Goal: Transaction & Acquisition: Purchase product/service

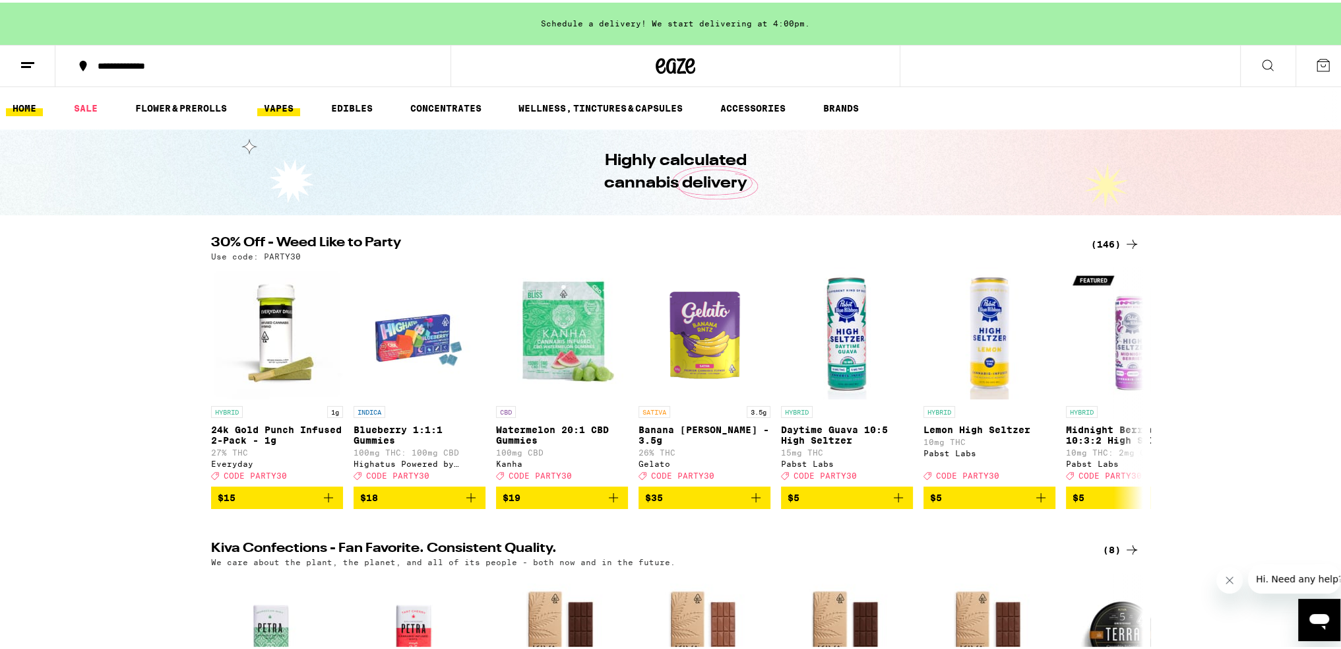
click at [294, 104] on link "VAPES" at bounding box center [278, 106] width 43 height 16
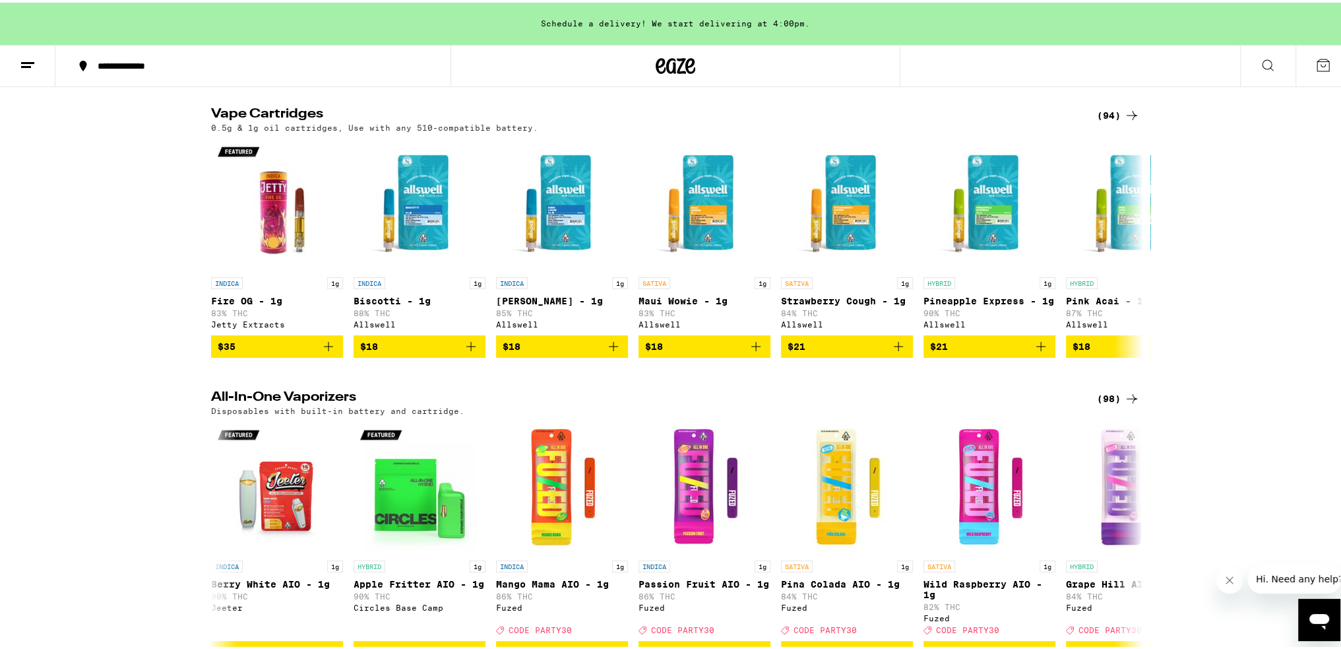
scroll to position [726, 0]
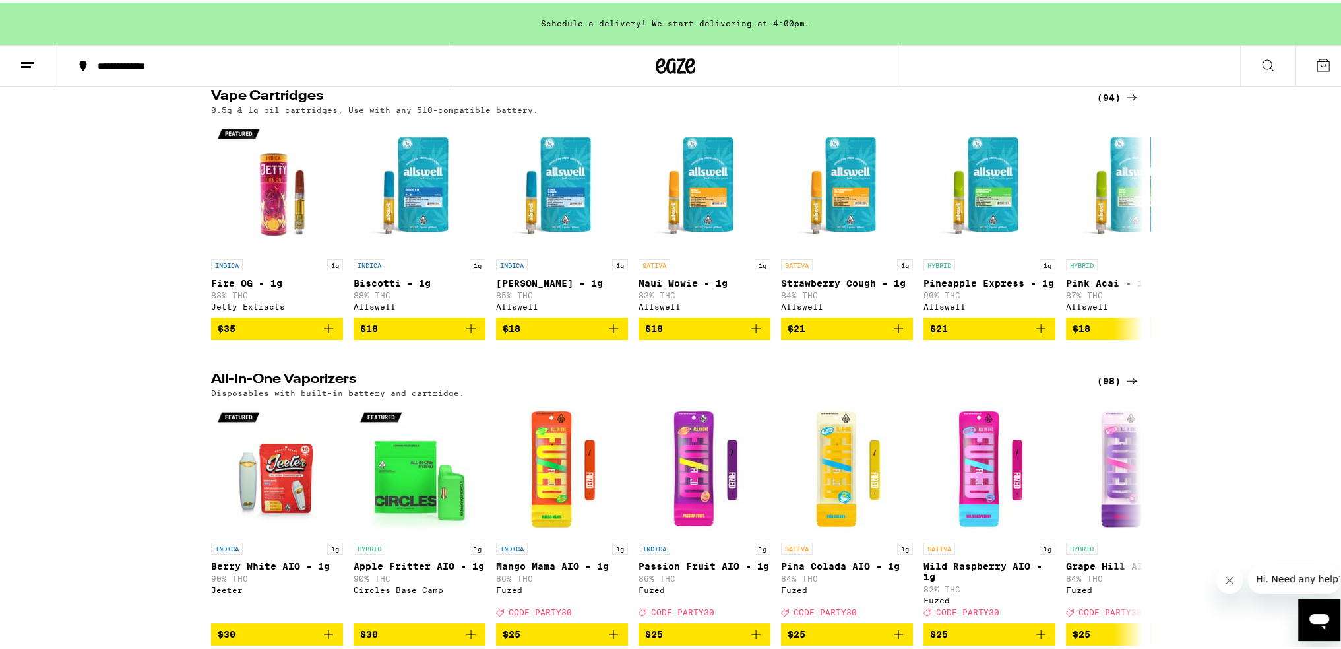
click at [1129, 103] on icon at bounding box center [1132, 95] width 16 height 16
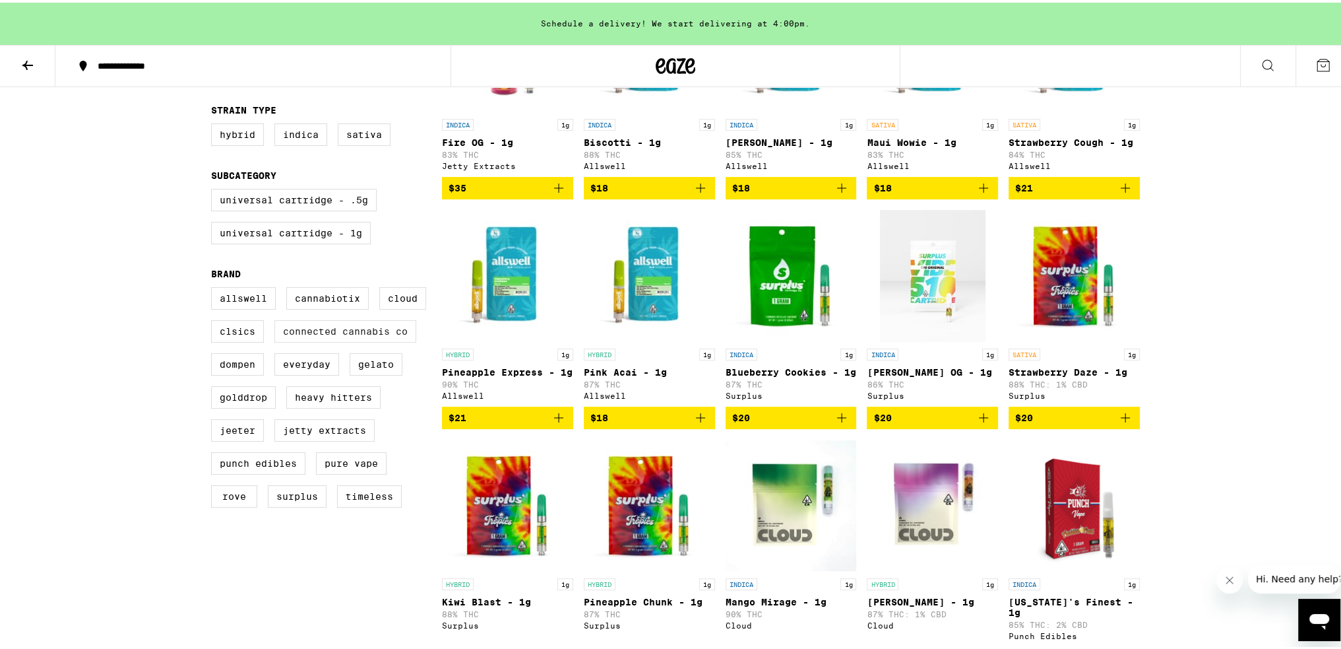
scroll to position [264, 0]
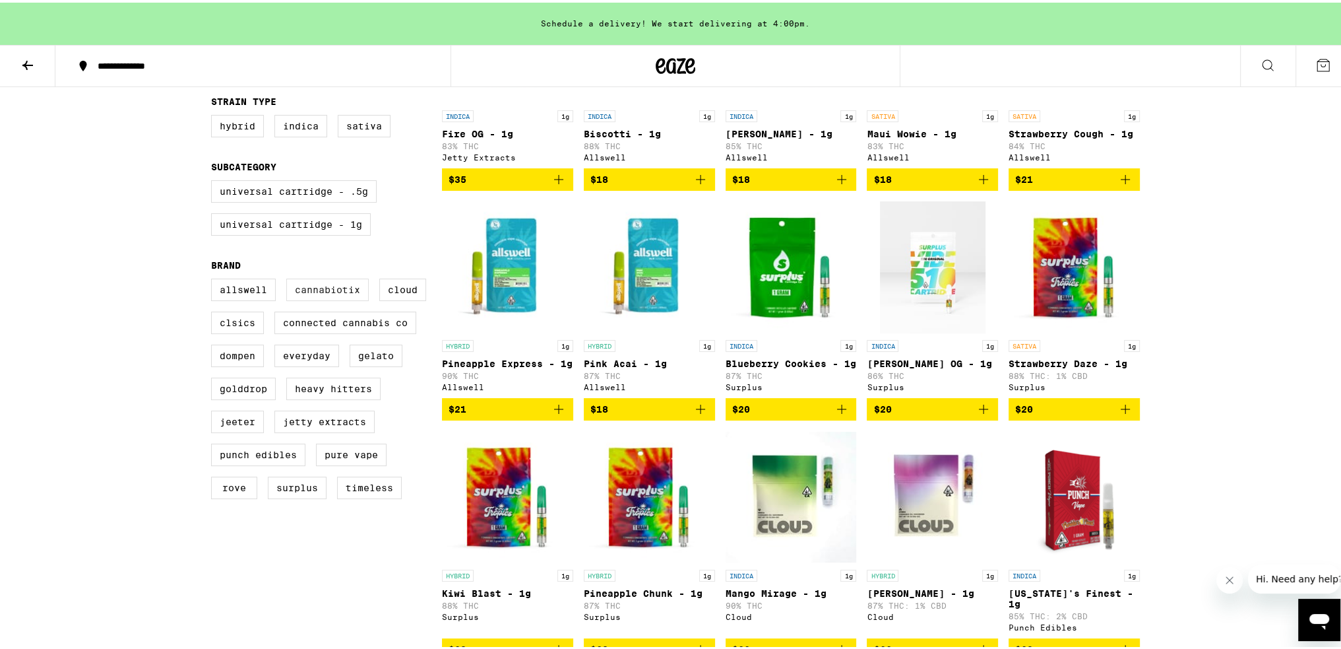
click at [331, 298] on label "Cannabiotix" at bounding box center [327, 287] width 82 height 22
click at [214, 278] on input "Cannabiotix" at bounding box center [214, 278] width 1 height 1
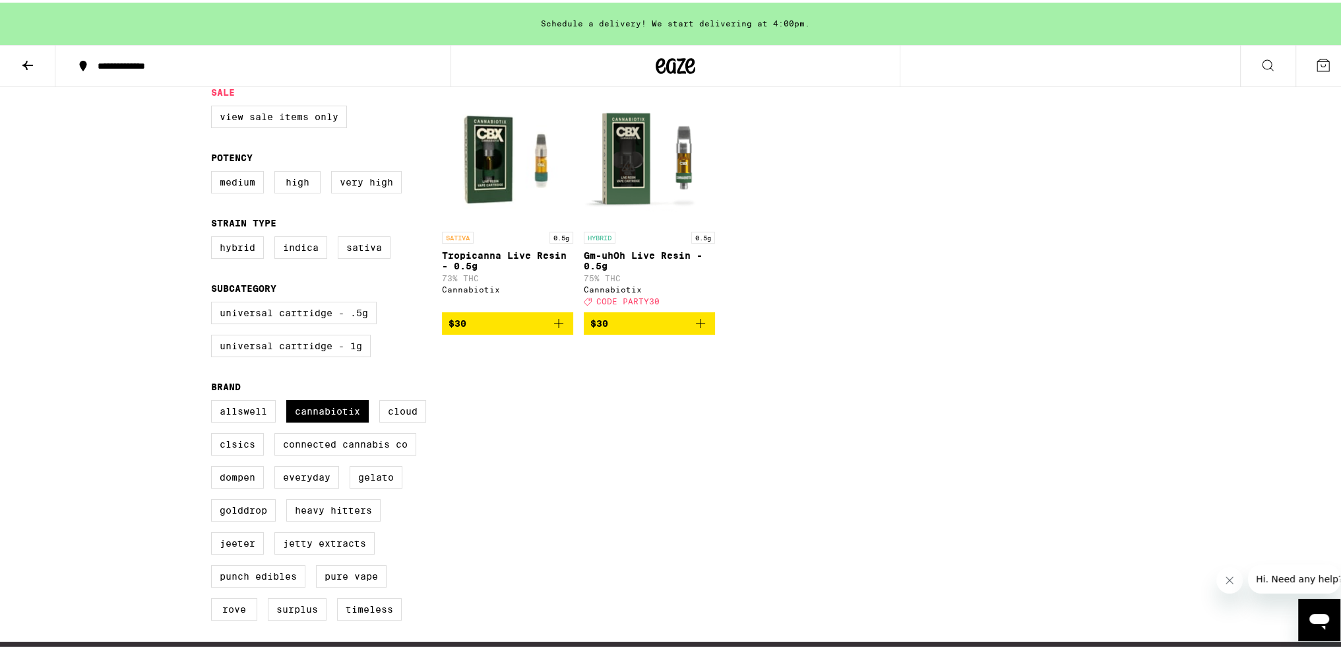
scroll to position [132, 0]
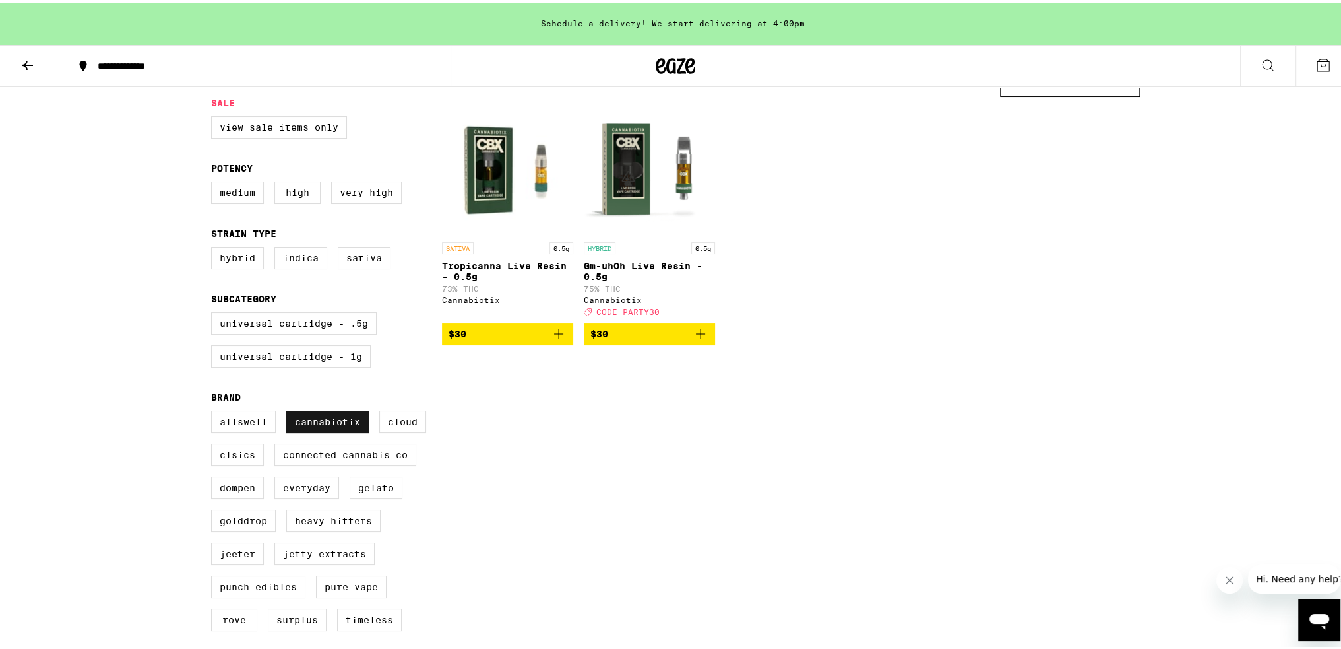
click at [336, 428] on label "Cannabiotix" at bounding box center [327, 419] width 82 height 22
click at [214, 410] on input "Cannabiotix" at bounding box center [214, 410] width 1 height 1
checkbox input "false"
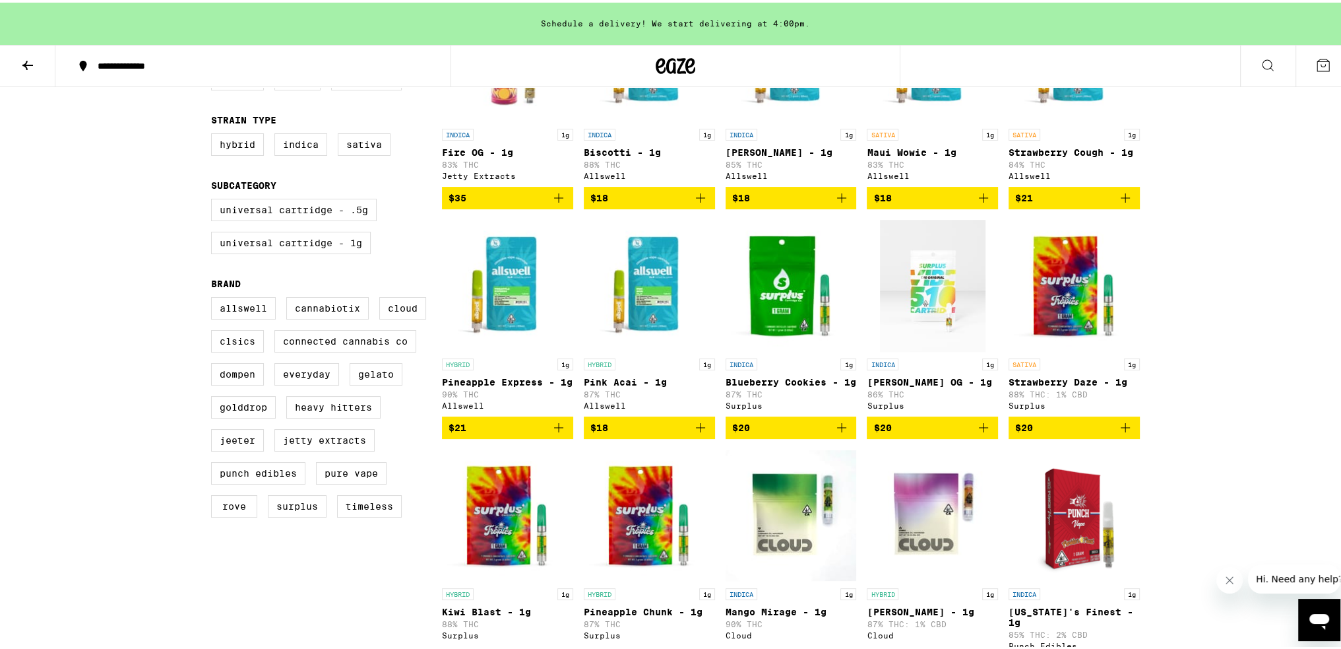
scroll to position [264, 0]
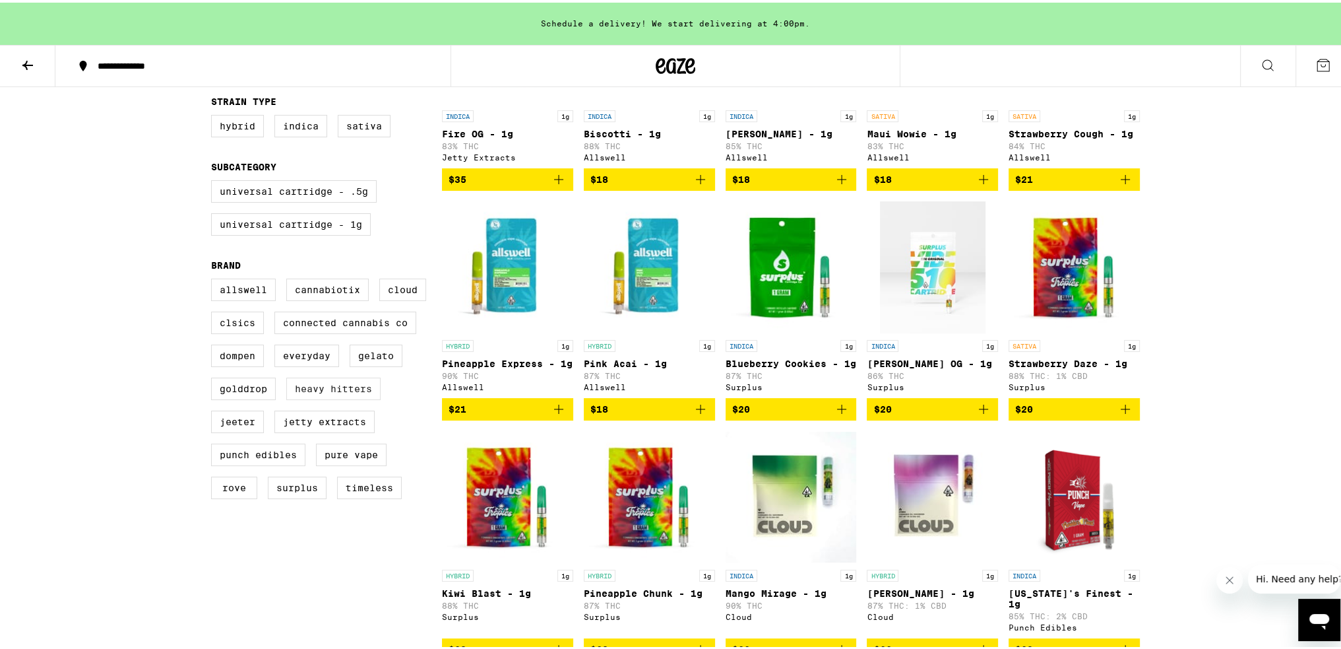
click at [359, 397] on label "Heavy Hitters" at bounding box center [333, 386] width 94 height 22
click at [214, 278] on input "Heavy Hitters" at bounding box center [214, 278] width 1 height 1
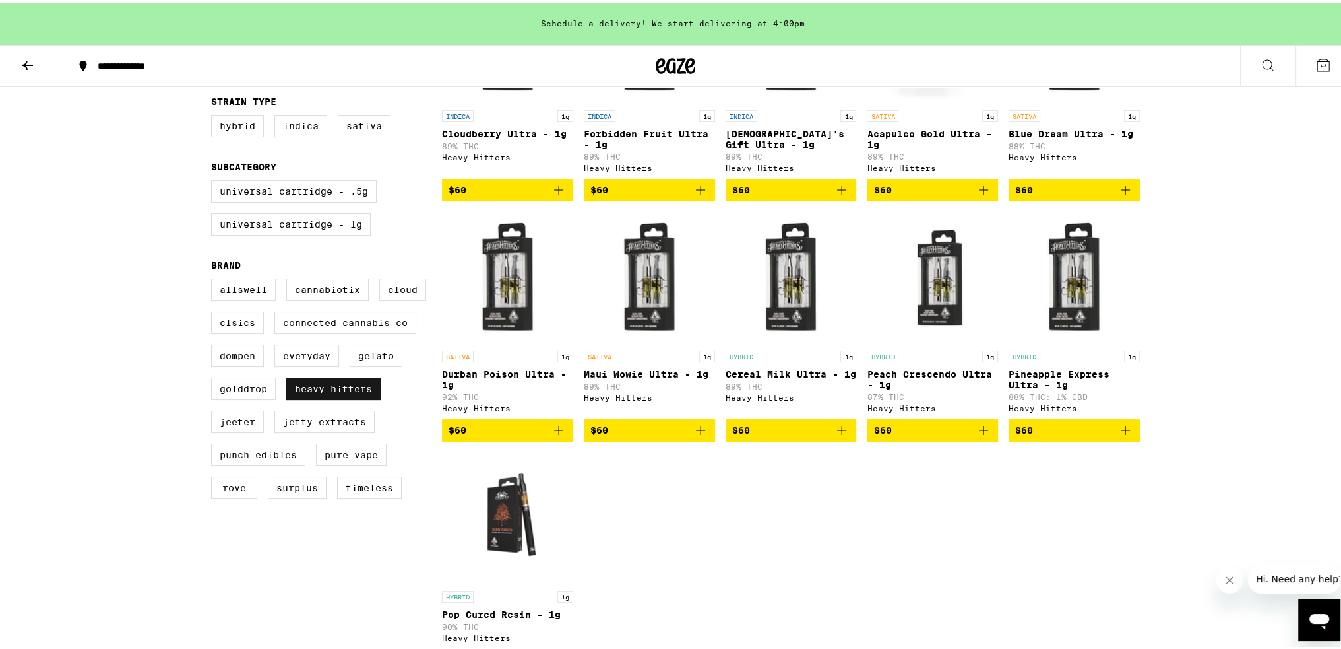
click at [359, 397] on label "Heavy Hitters" at bounding box center [333, 386] width 94 height 22
click at [214, 278] on input "Heavy Hitters" at bounding box center [214, 278] width 1 height 1
checkbox input "false"
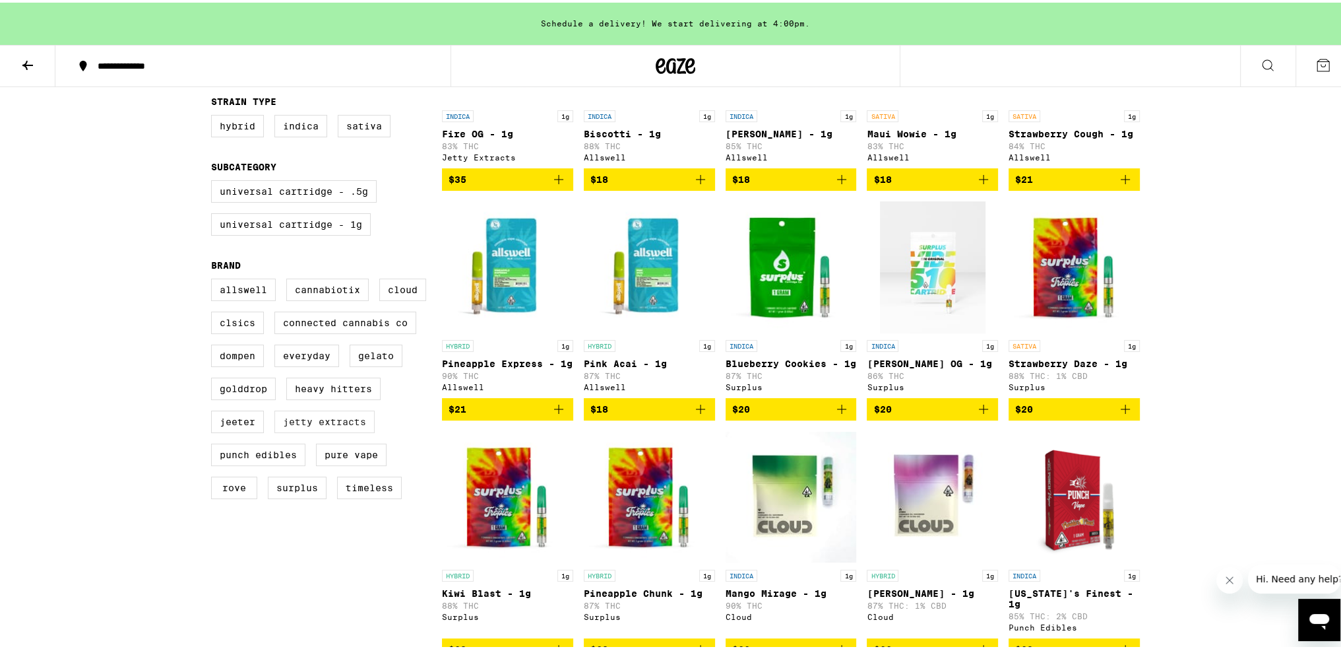
click at [342, 430] on label "Jetty Extracts" at bounding box center [324, 419] width 100 height 22
click at [214, 278] on input "Jetty Extracts" at bounding box center [214, 278] width 1 height 1
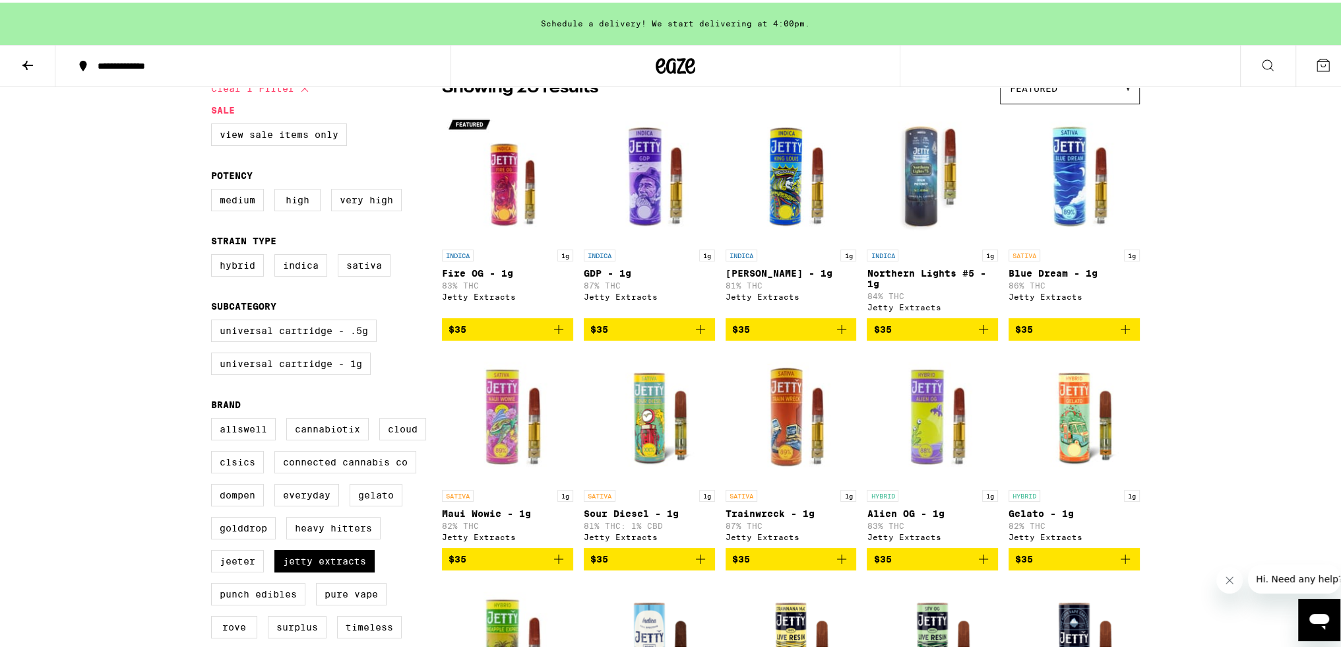
scroll to position [66, 0]
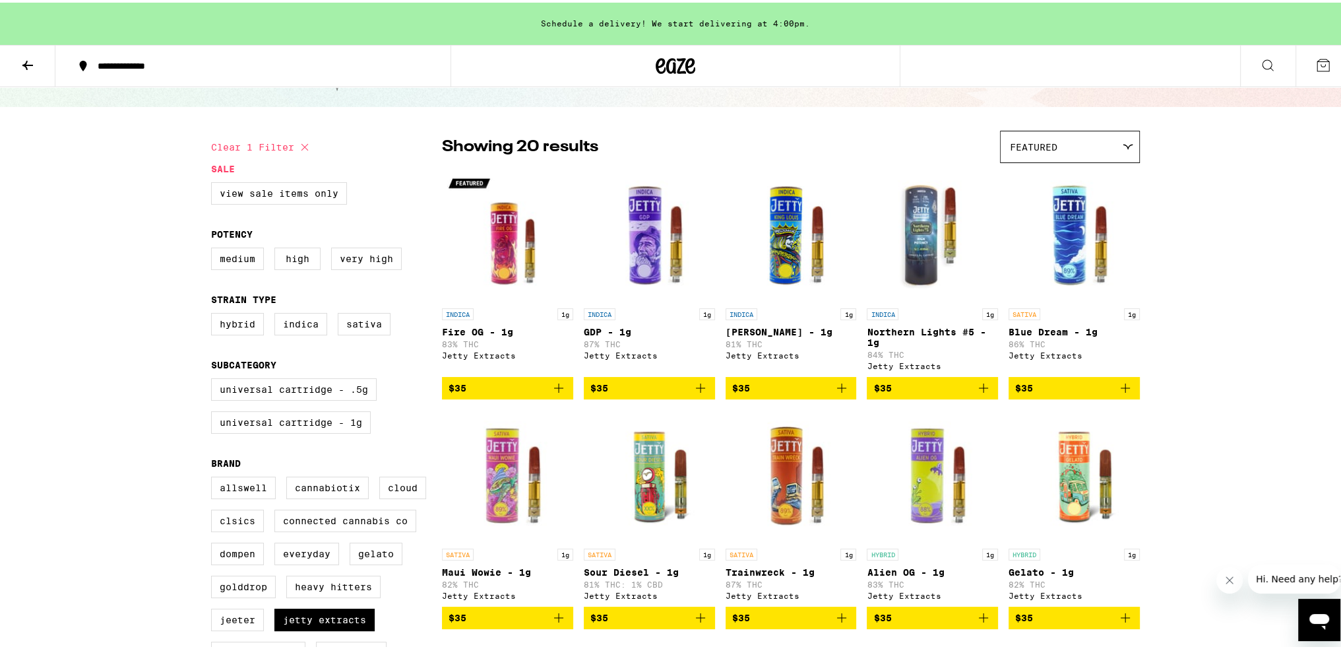
click at [1058, 125] on div "Clear 1 filter Sale View Sale Items Only Potency Medium High Very High Strain T…" at bounding box center [676, 626] width 950 height 1019
click at [1058, 139] on div "Featured" at bounding box center [1070, 144] width 139 height 31
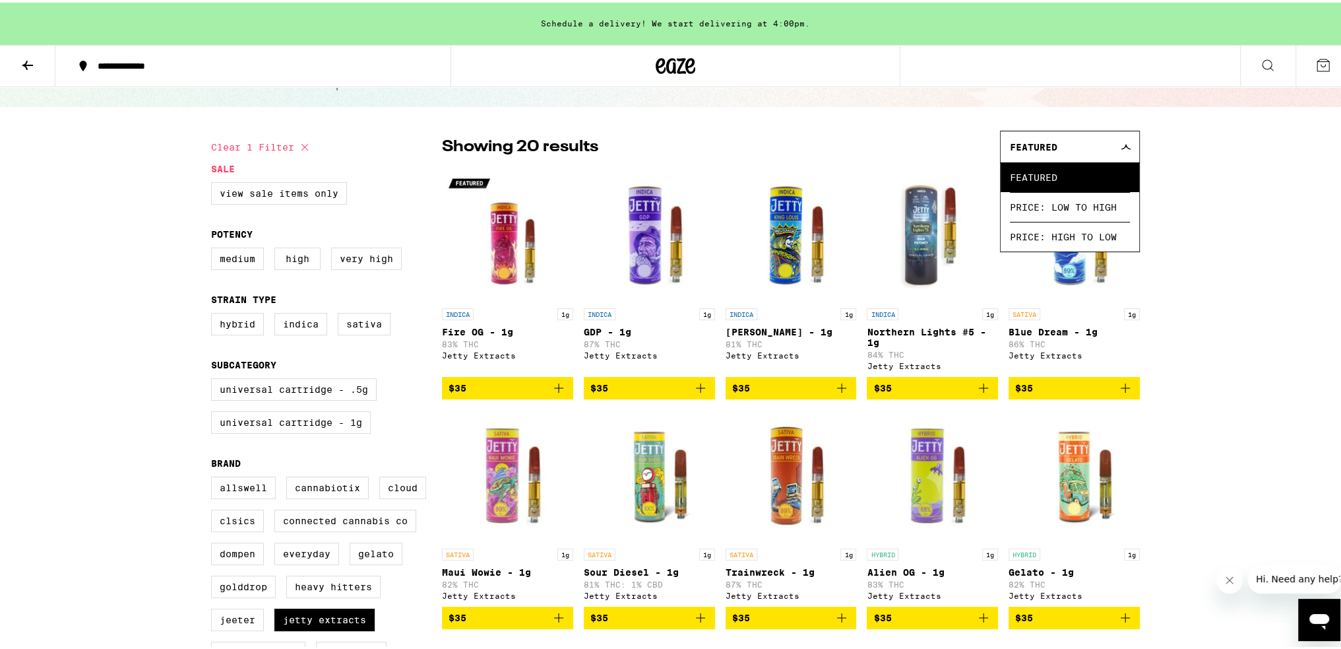
click at [1058, 139] on div "Featured" at bounding box center [1070, 144] width 139 height 31
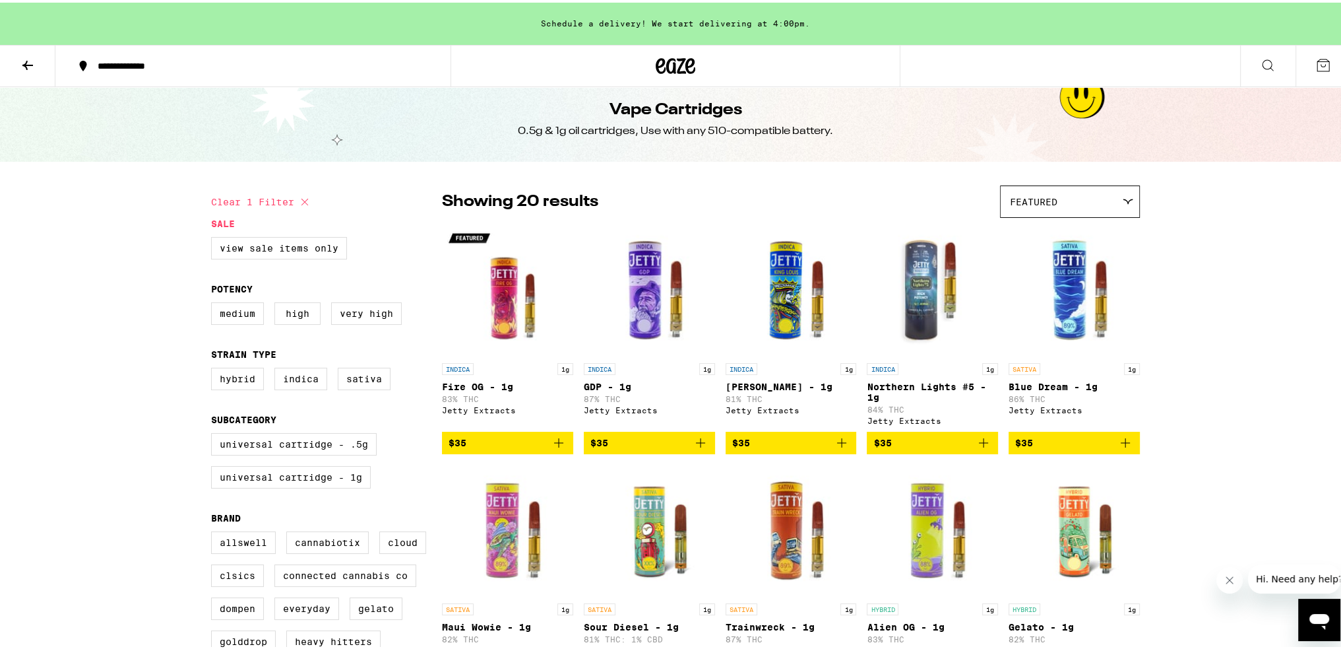
scroll to position [0, 0]
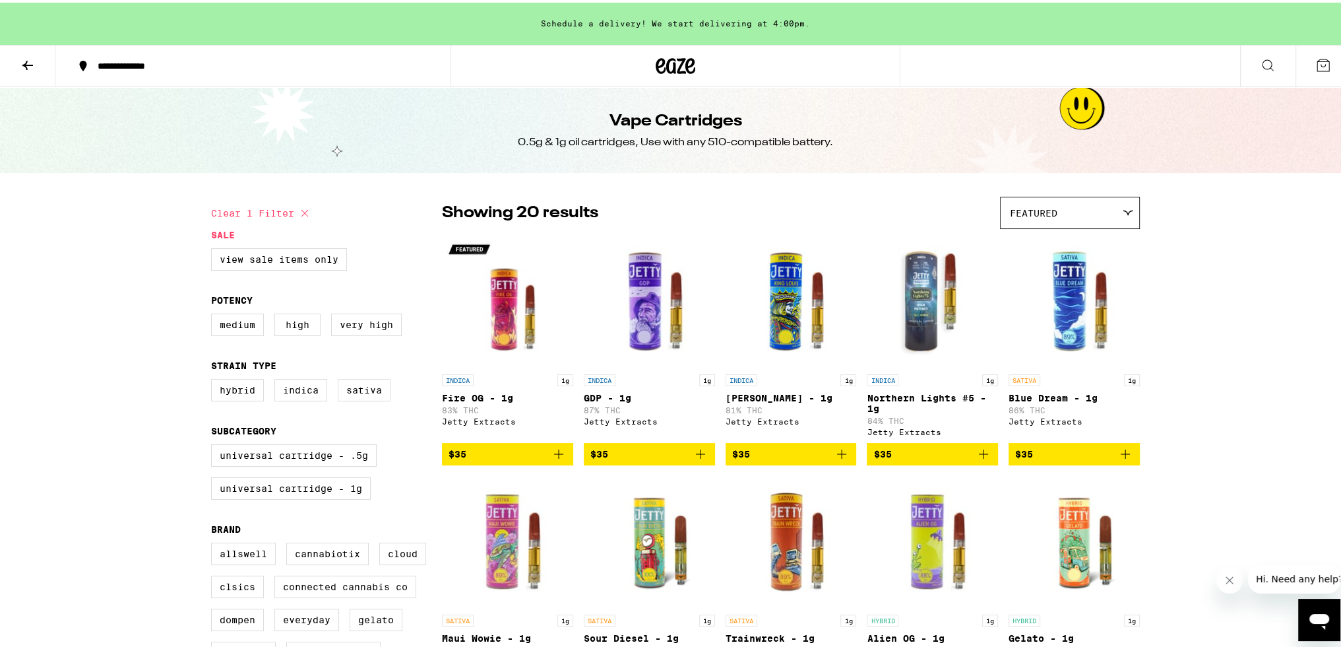
click at [298, 210] on icon at bounding box center [305, 211] width 16 height 16
checkbox input "false"
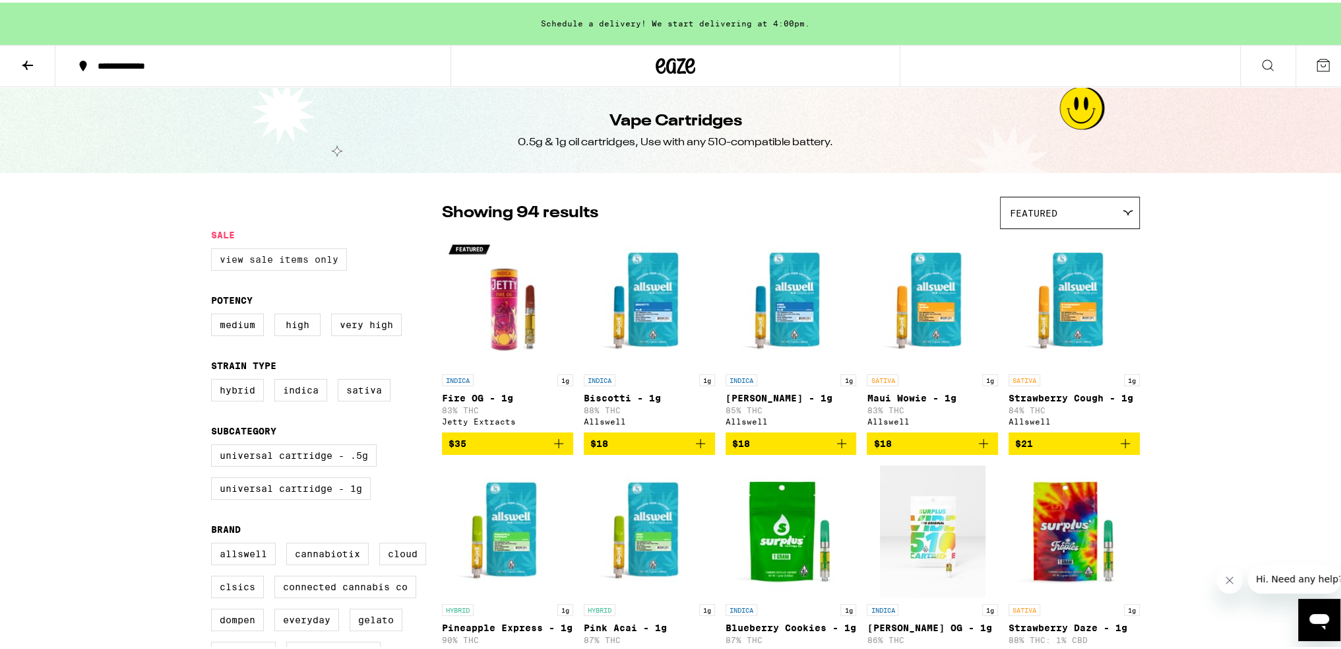
click at [300, 261] on label "View Sale Items Only" at bounding box center [279, 256] width 136 height 22
click at [214, 248] on input "View Sale Items Only" at bounding box center [214, 247] width 1 height 1
checkbox input "true"
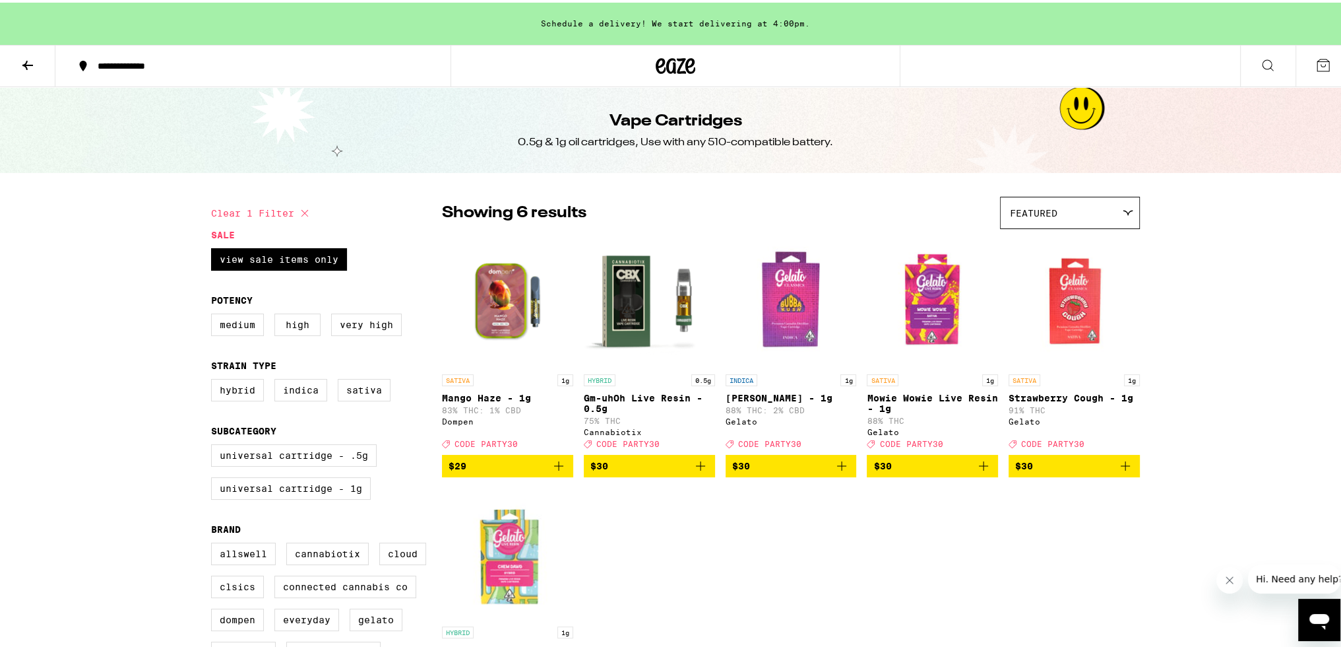
click at [666, 67] on icon at bounding box center [676, 63] width 20 height 16
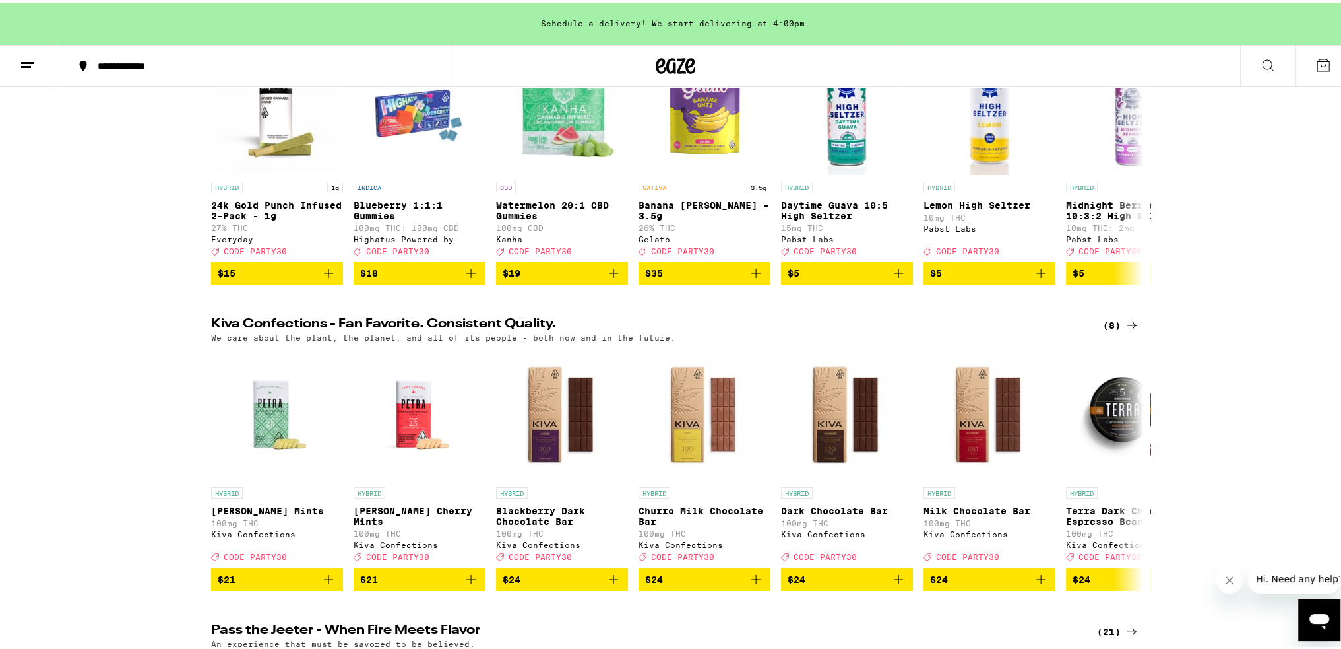
scroll to position [594, 0]
